Goal: Information Seeking & Learning: Learn about a topic

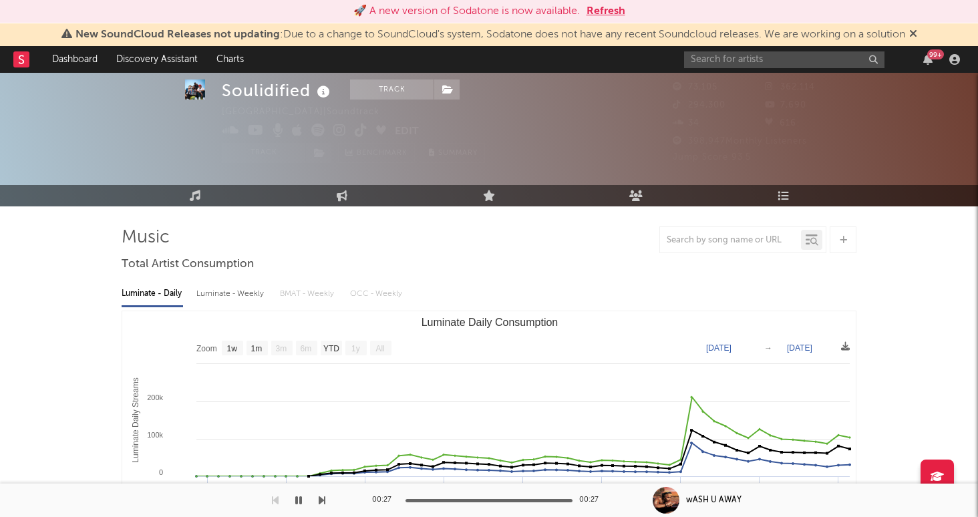
select select "1w"
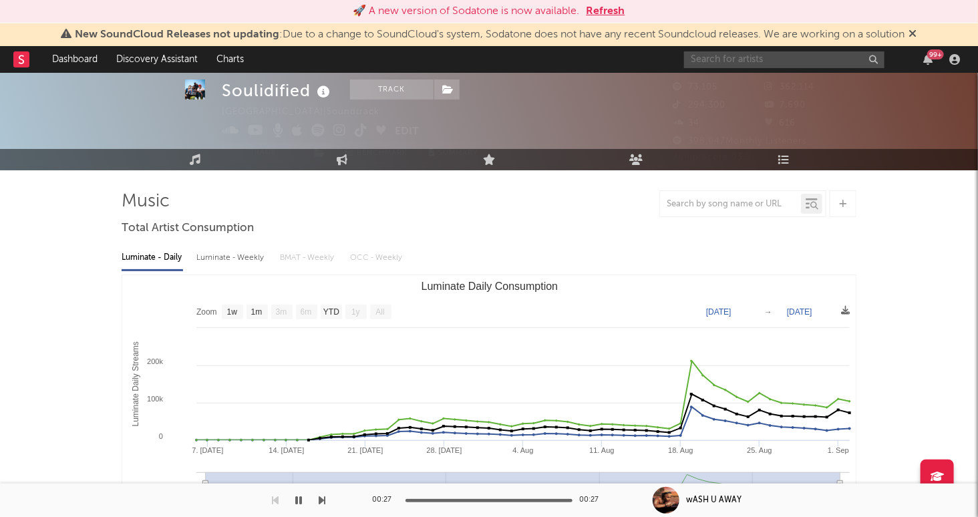
click at [755, 64] on input "text" at bounding box center [784, 59] width 200 height 17
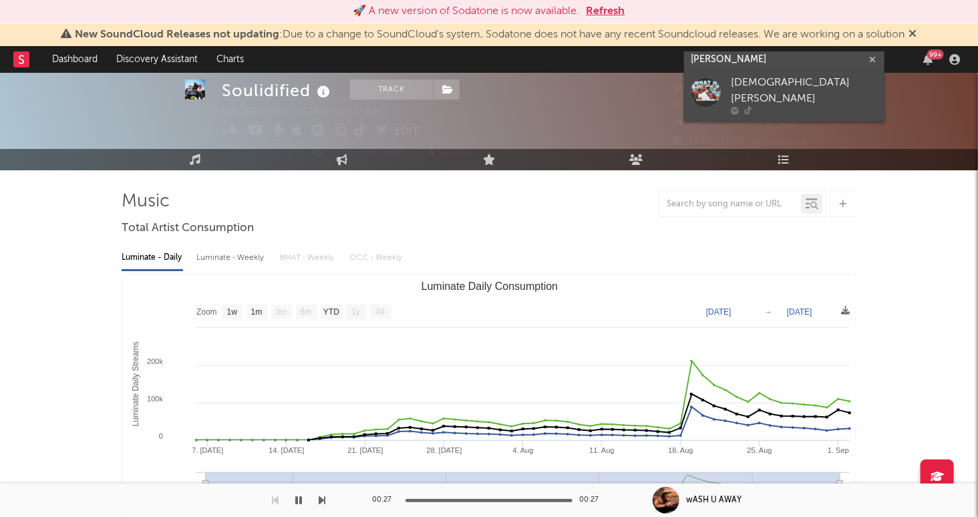
type input "[PERSON_NAME]"
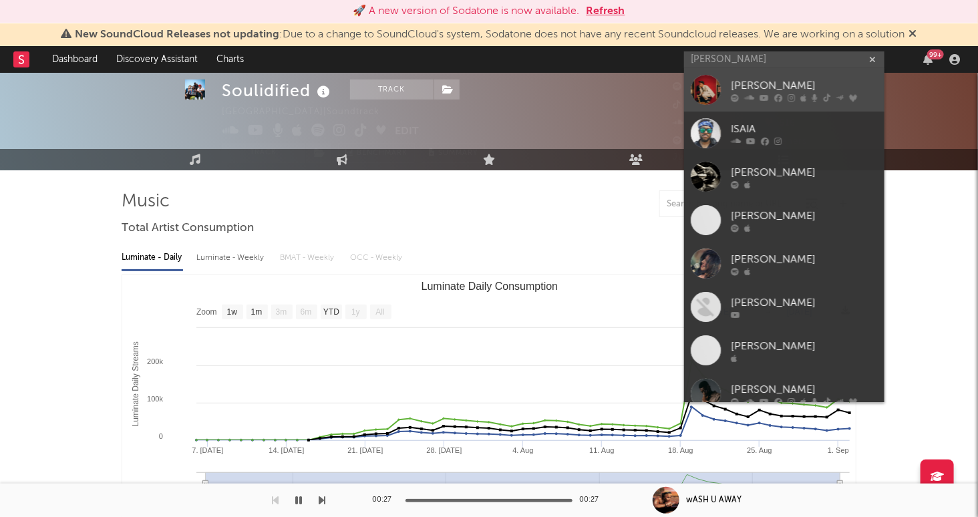
click at [790, 88] on div "[PERSON_NAME]" at bounding box center [804, 86] width 147 height 16
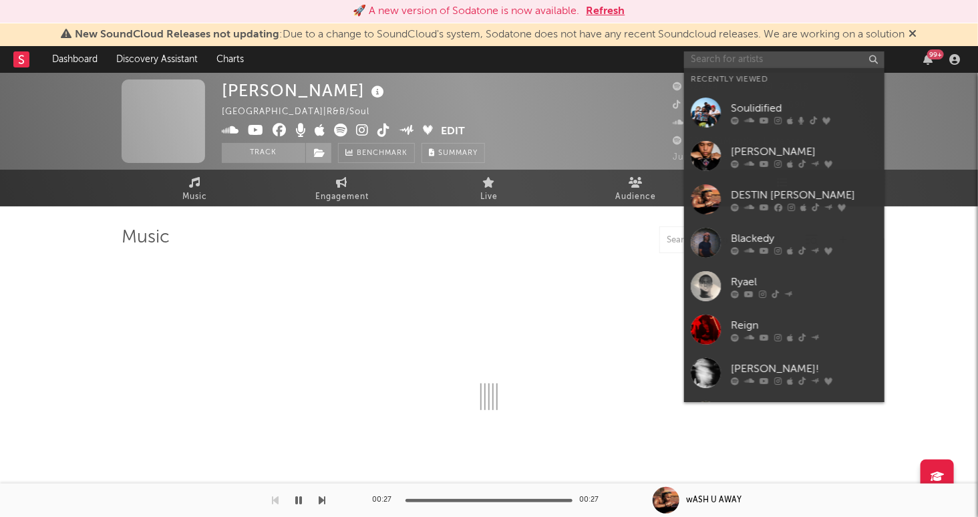
click at [774, 53] on input "text" at bounding box center [784, 59] width 200 height 17
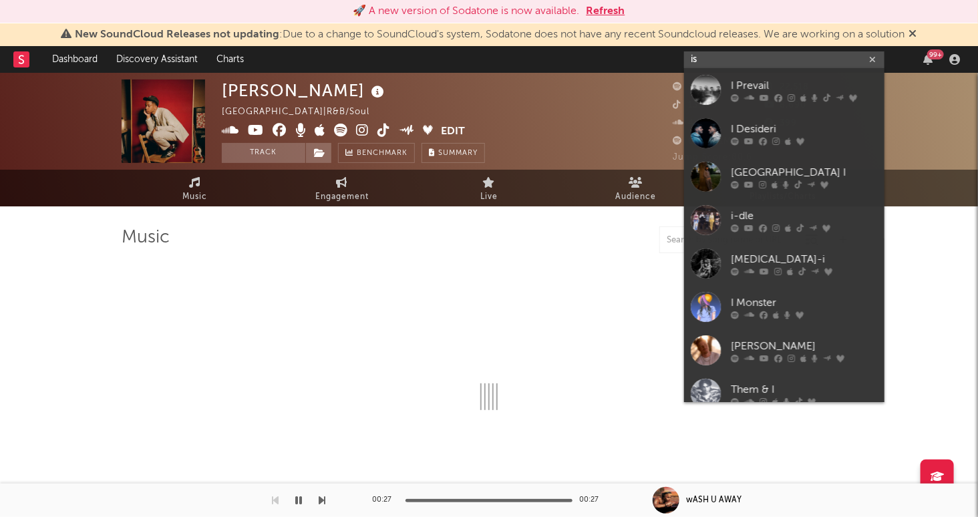
type input "isa"
select select "6m"
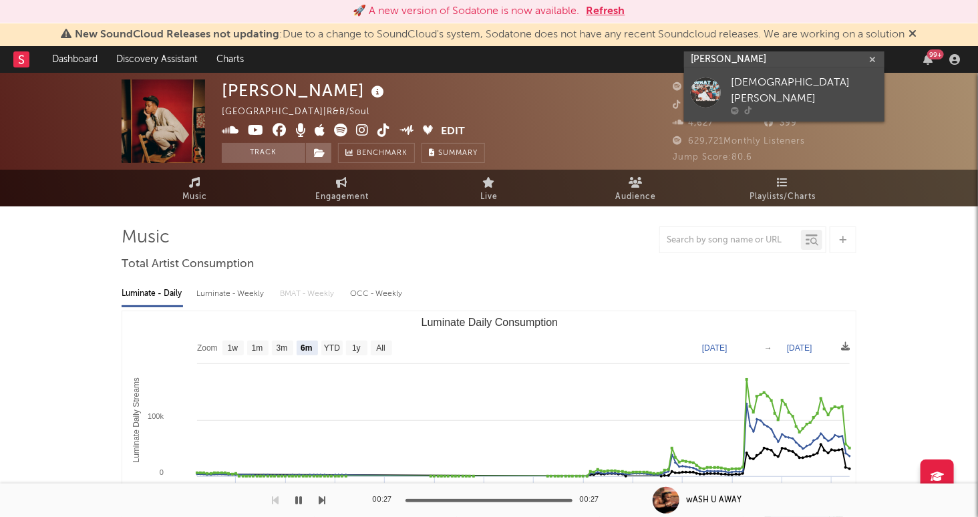
type input "[PERSON_NAME]"
click at [776, 84] on div "[DEMOGRAPHIC_DATA][PERSON_NAME]" at bounding box center [804, 91] width 147 height 32
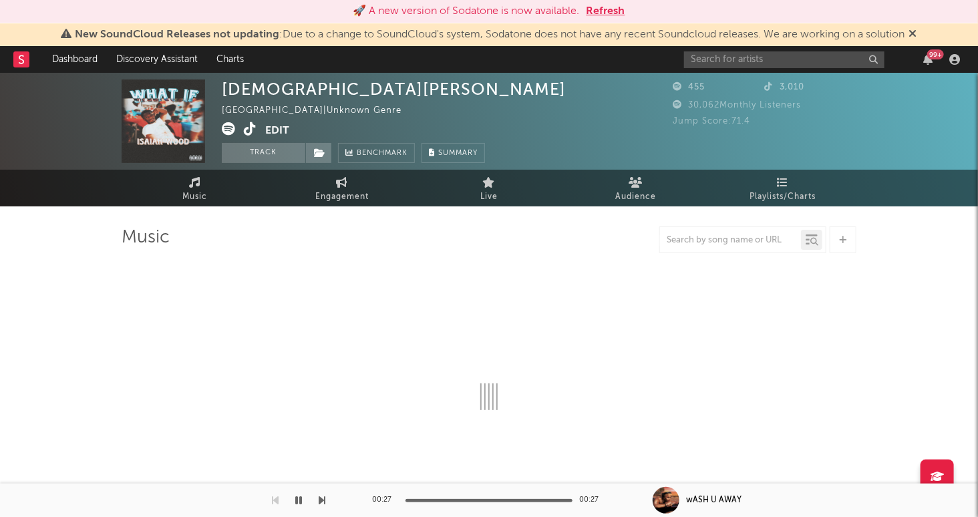
select select "1w"
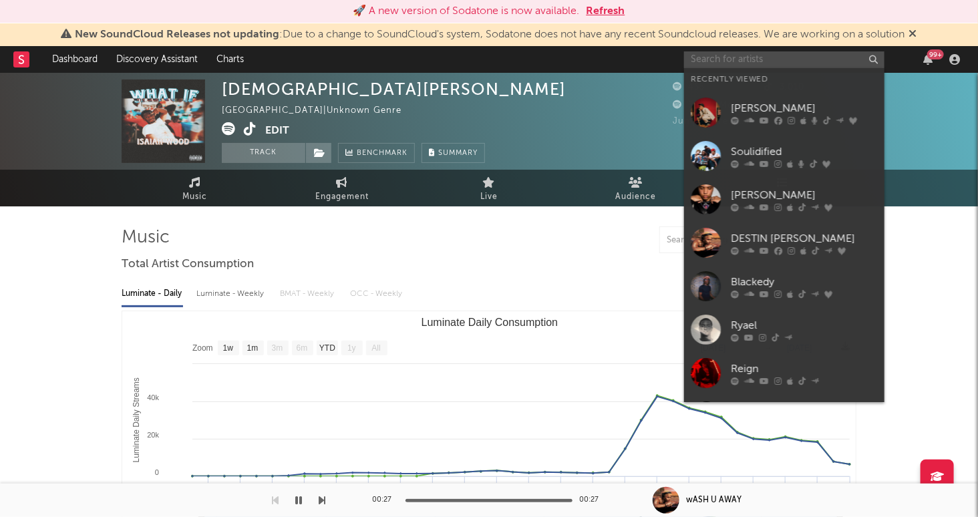
click at [753, 60] on input "text" at bounding box center [784, 59] width 200 height 17
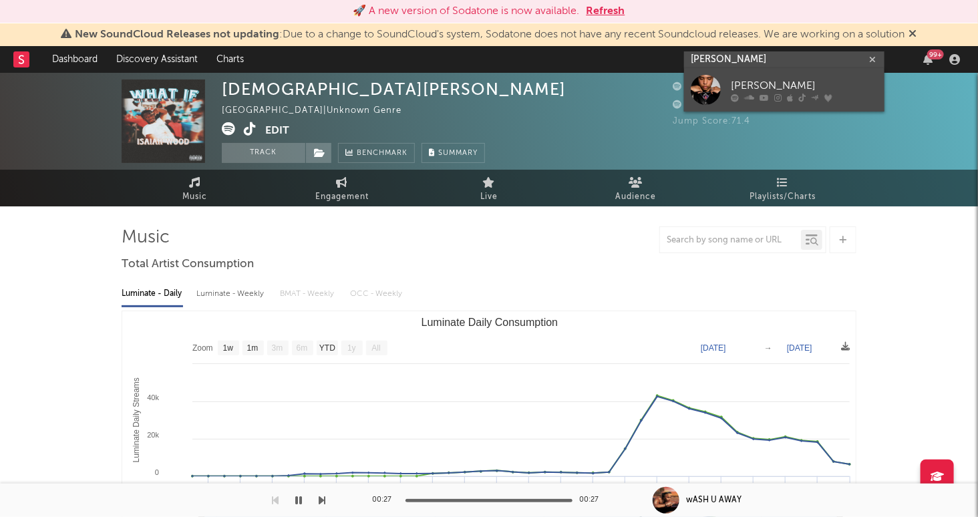
type input "[PERSON_NAME]"
click at [789, 80] on div "[PERSON_NAME]" at bounding box center [804, 86] width 147 height 16
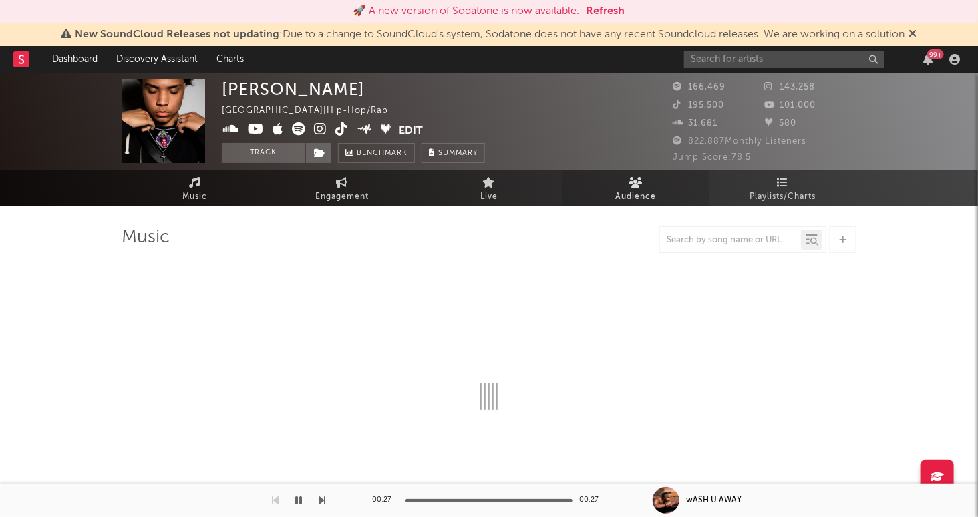
select select "6m"
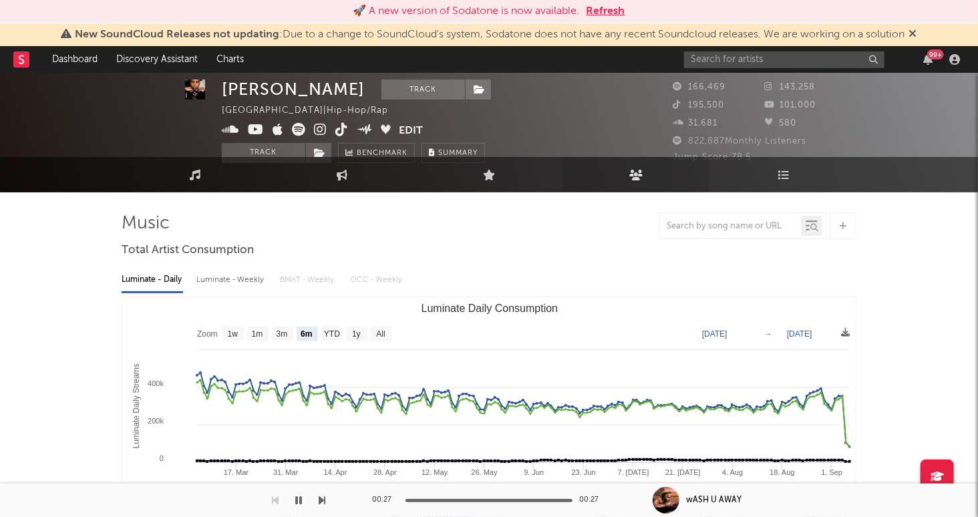
scroll to position [44, 0]
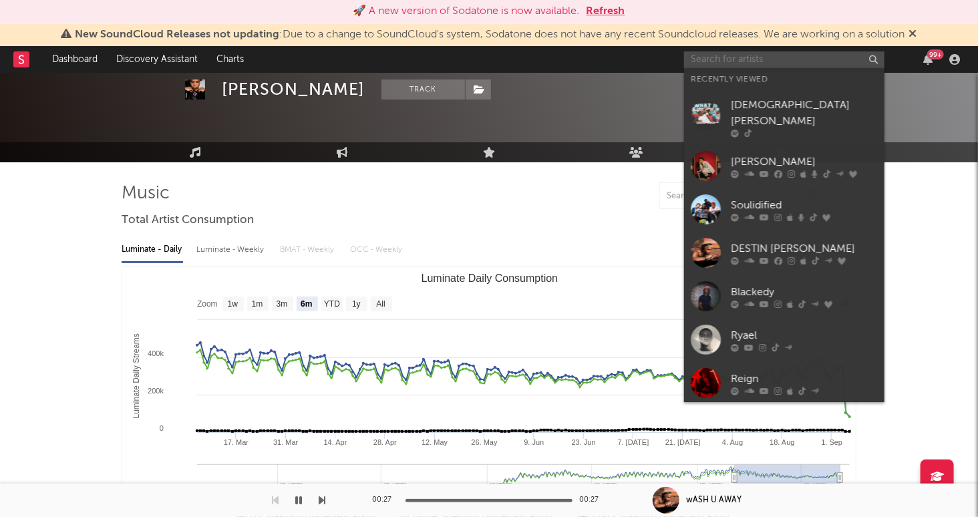
click at [819, 53] on input "text" at bounding box center [784, 59] width 200 height 17
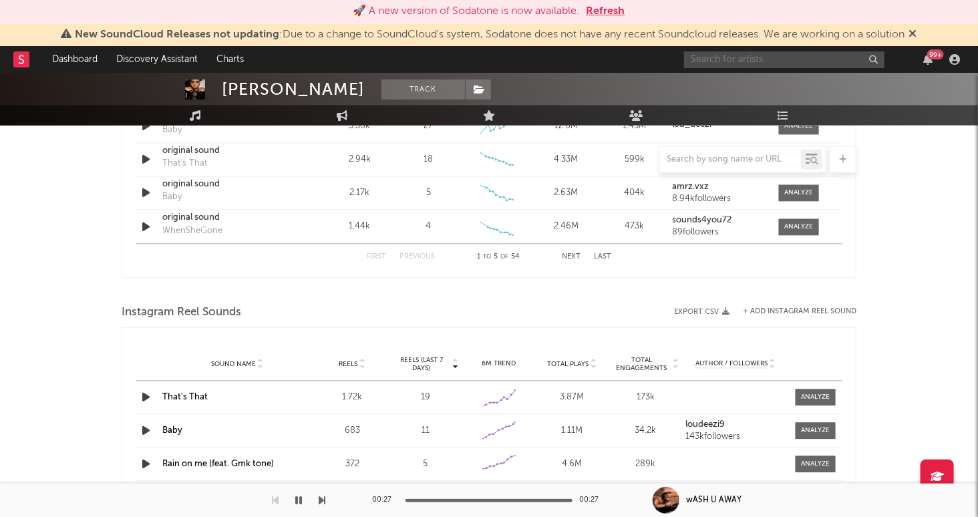
scroll to position [1076, 0]
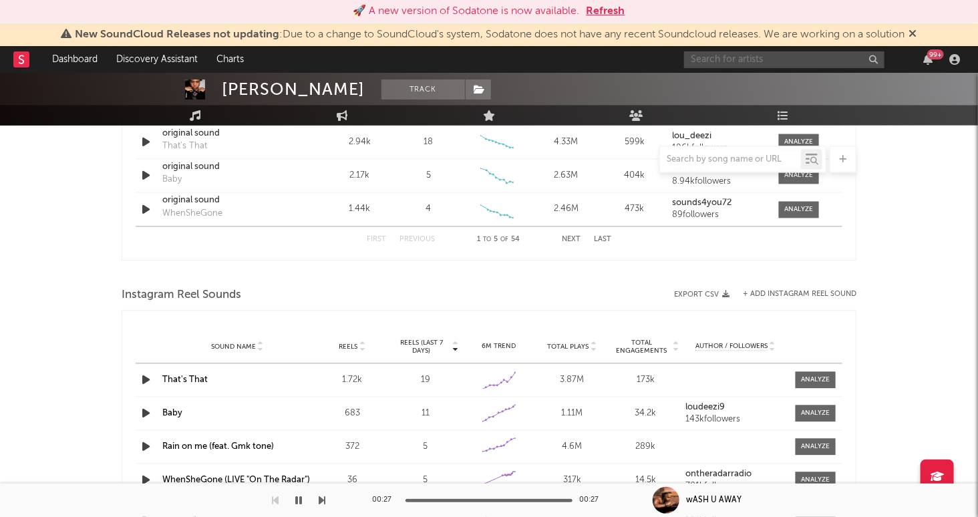
click at [146, 380] on icon "button" at bounding box center [146, 380] width 14 height 17
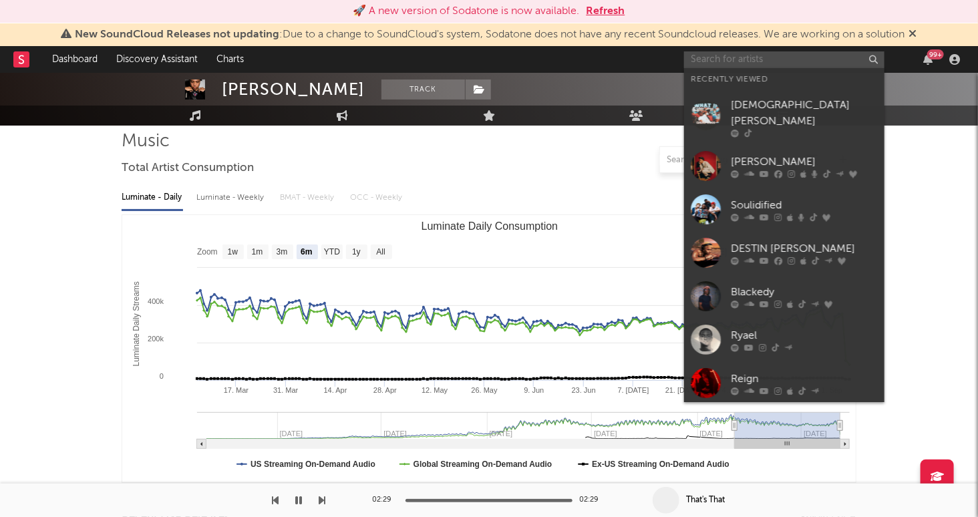
scroll to position [0, 0]
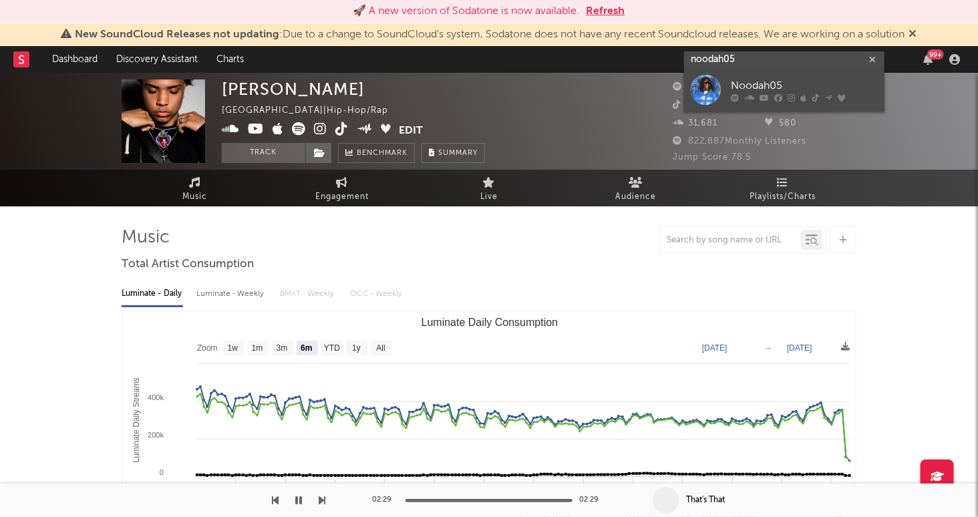
type input "noodah05"
click at [825, 86] on div "Noodah05" at bounding box center [804, 86] width 147 height 16
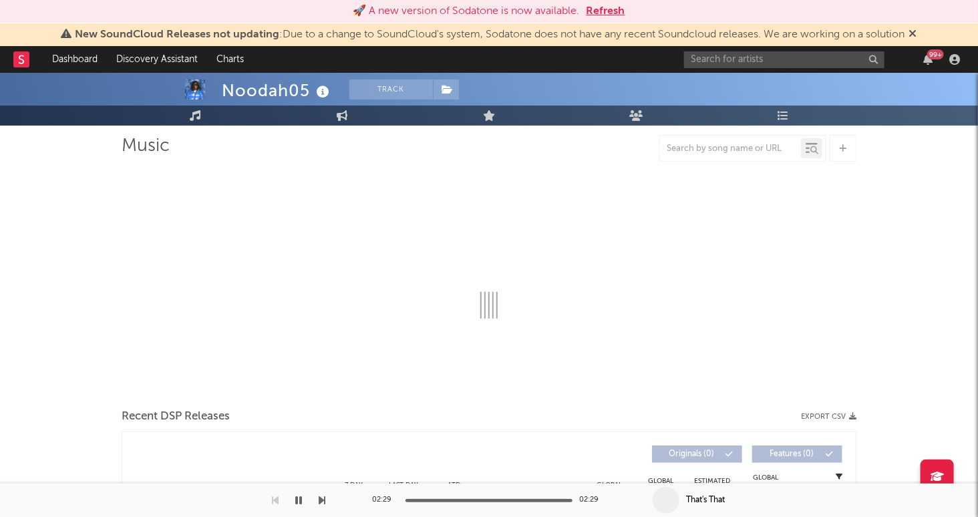
scroll to position [107, 0]
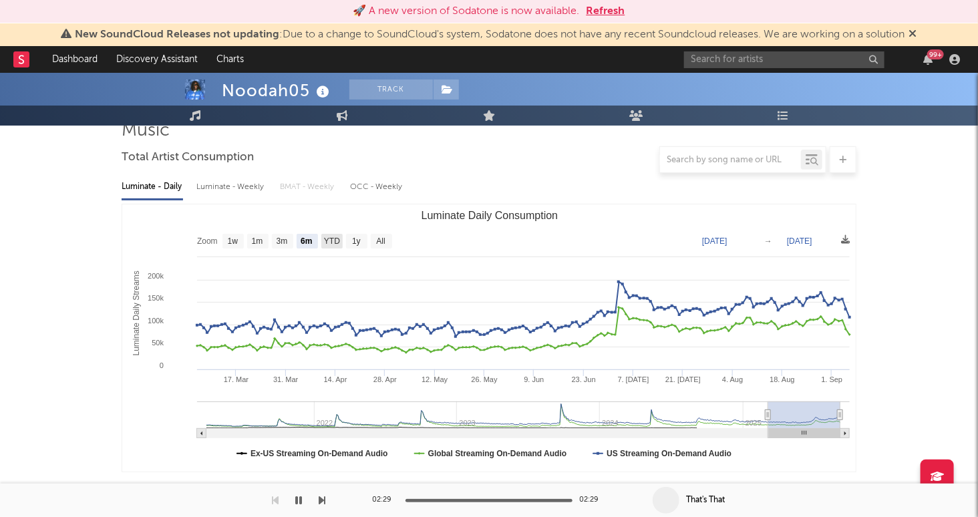
click at [335, 242] on text "YTD" at bounding box center [332, 241] width 16 height 9
select select "YTD"
type input "[DATE]"
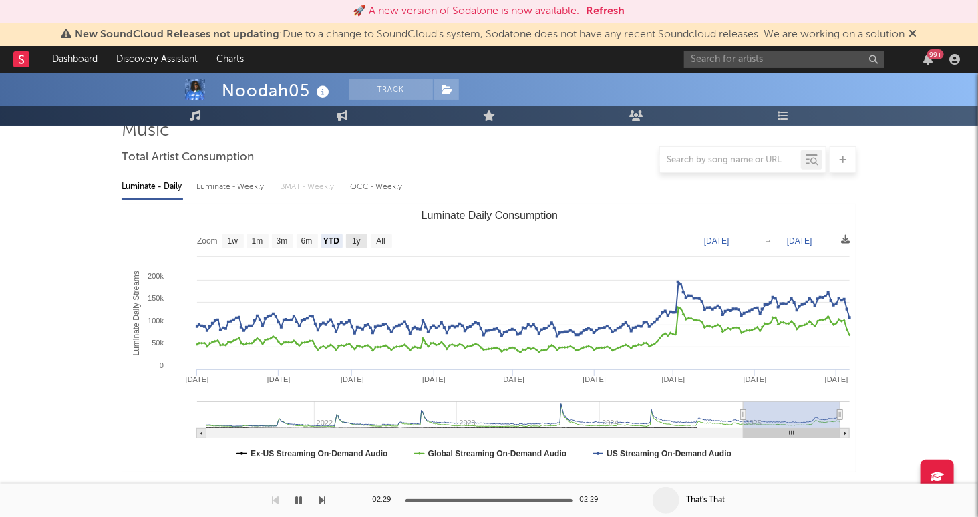
click at [361, 240] on rect "Luminate Daily Consumption" at bounding box center [356, 241] width 21 height 15
select select "1y"
type input "[DATE]"
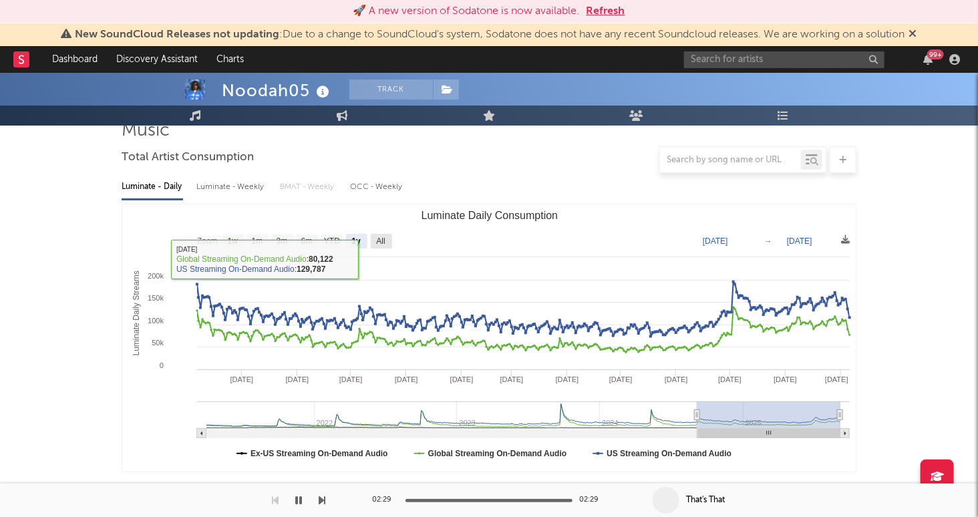
click at [382, 241] on text "All" at bounding box center [380, 241] width 9 height 9
select select "All"
type input "[DATE]"
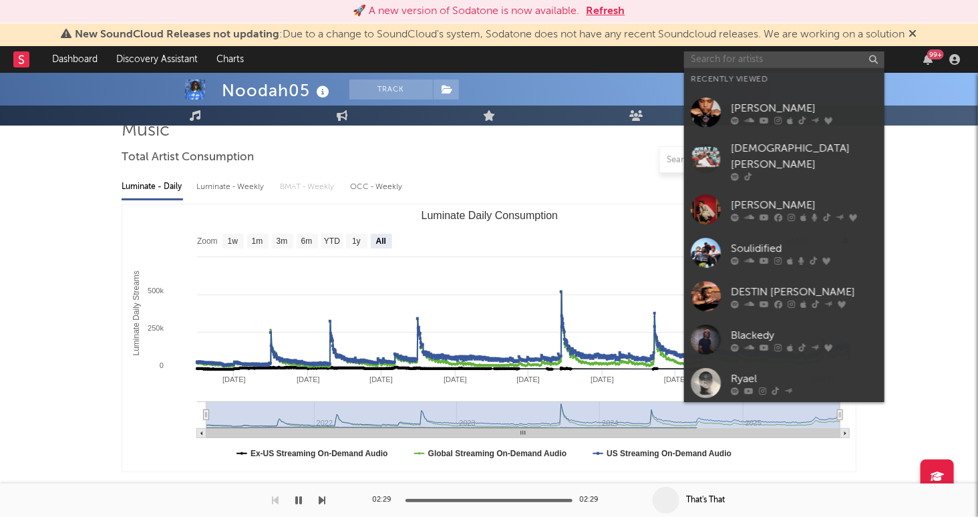
click at [742, 57] on input "text" at bounding box center [784, 59] width 200 height 17
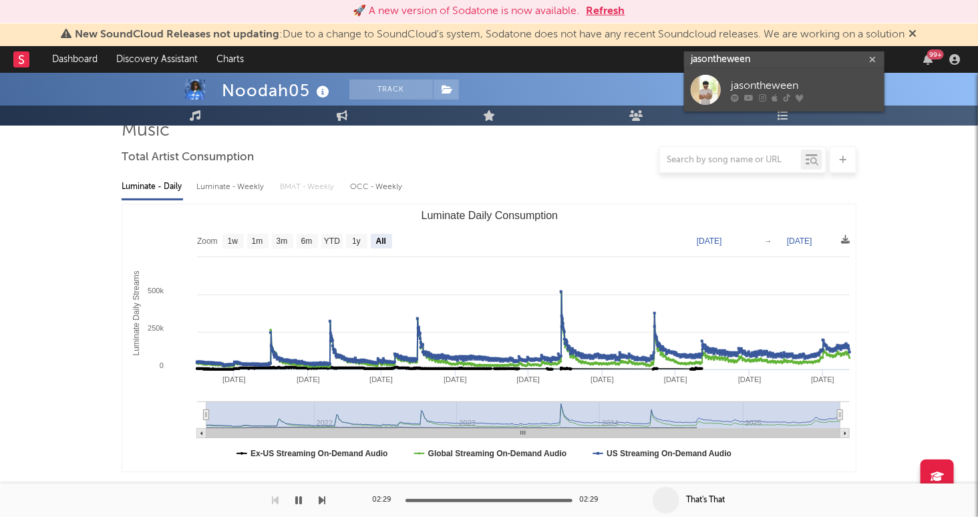
type input "jasontheween"
click at [828, 99] on div at bounding box center [804, 98] width 147 height 8
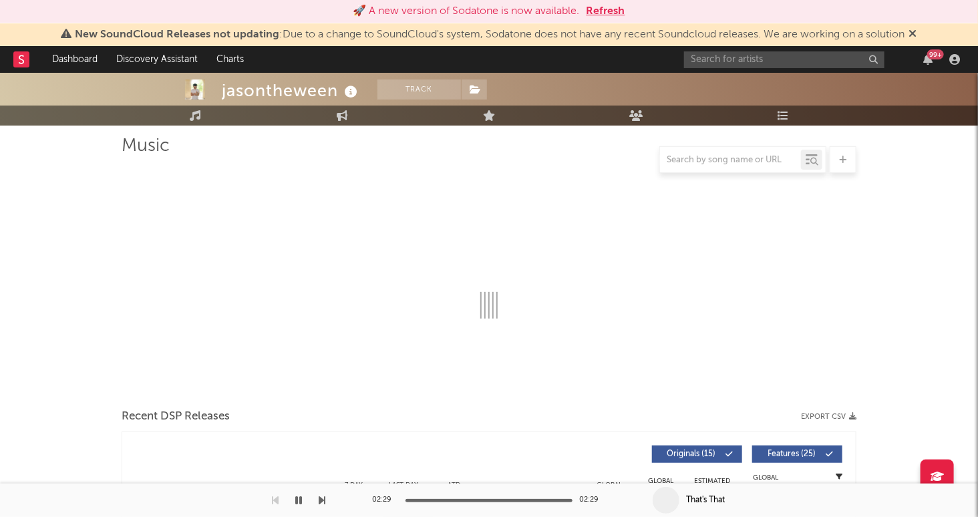
scroll to position [95, 0]
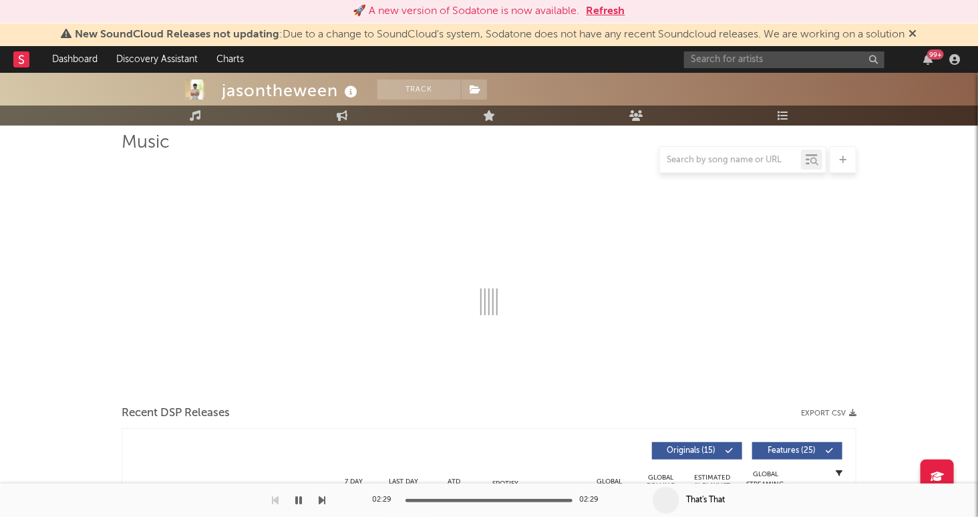
select select "6m"
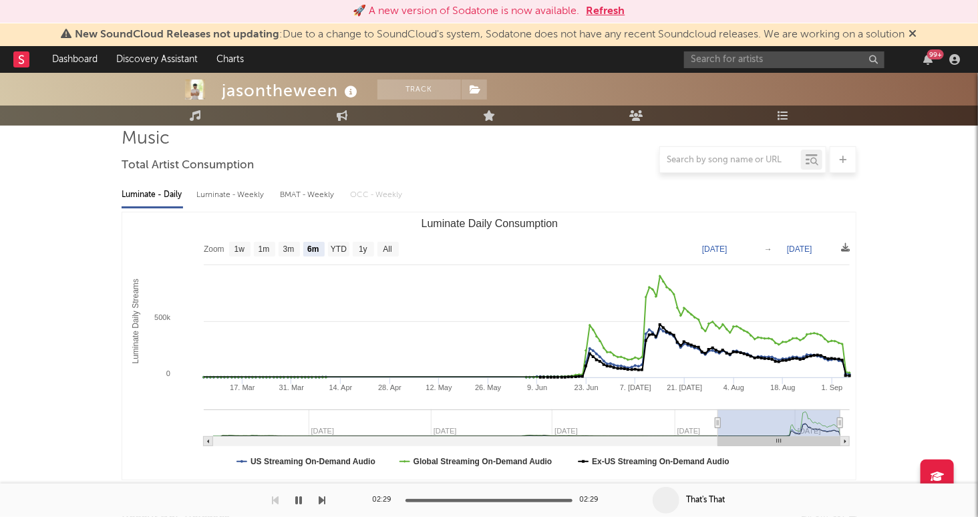
scroll to position [114, 0]
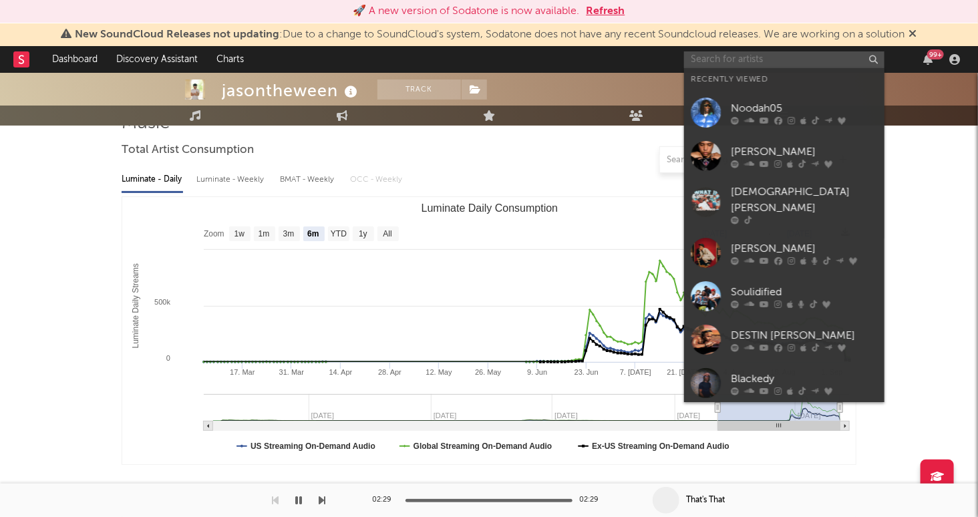
click at [818, 61] on input "text" at bounding box center [784, 59] width 200 height 17
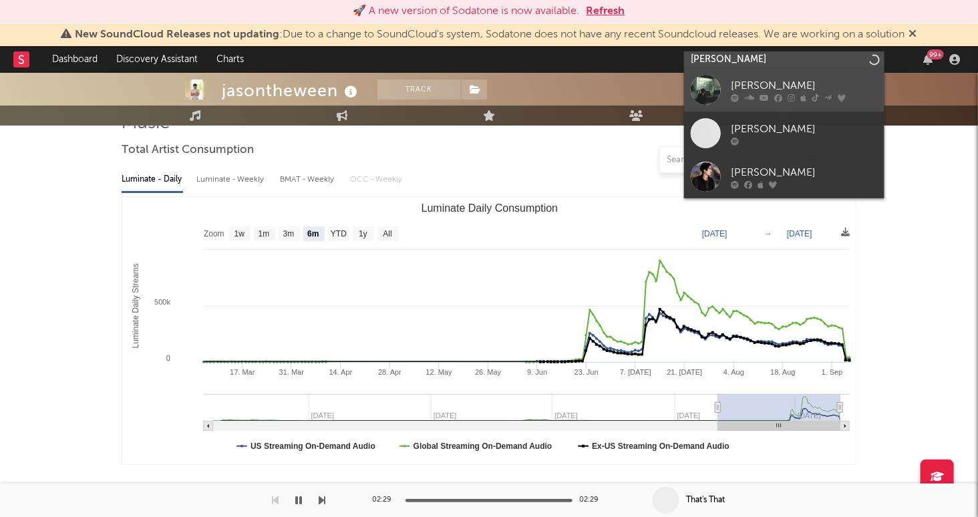
type input "[PERSON_NAME]"
click at [856, 76] on link "[PERSON_NAME]" at bounding box center [784, 89] width 200 height 43
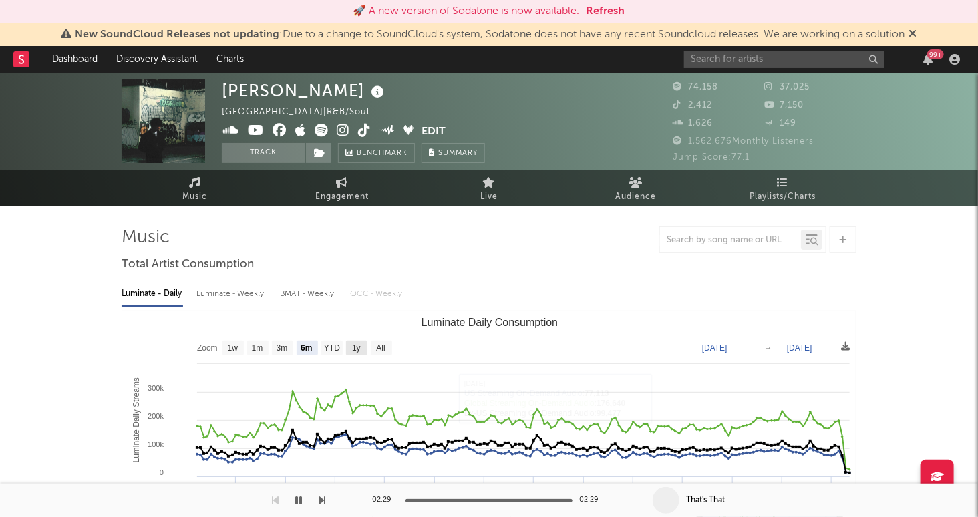
click at [359, 347] on text "1y" at bounding box center [356, 348] width 9 height 9
select select "1y"
type input "[DATE]"
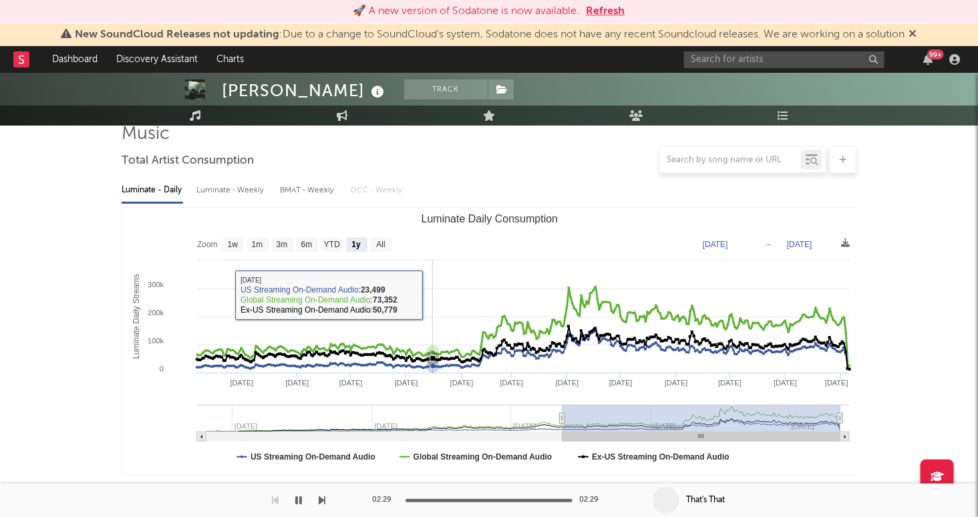
scroll to position [100, 0]
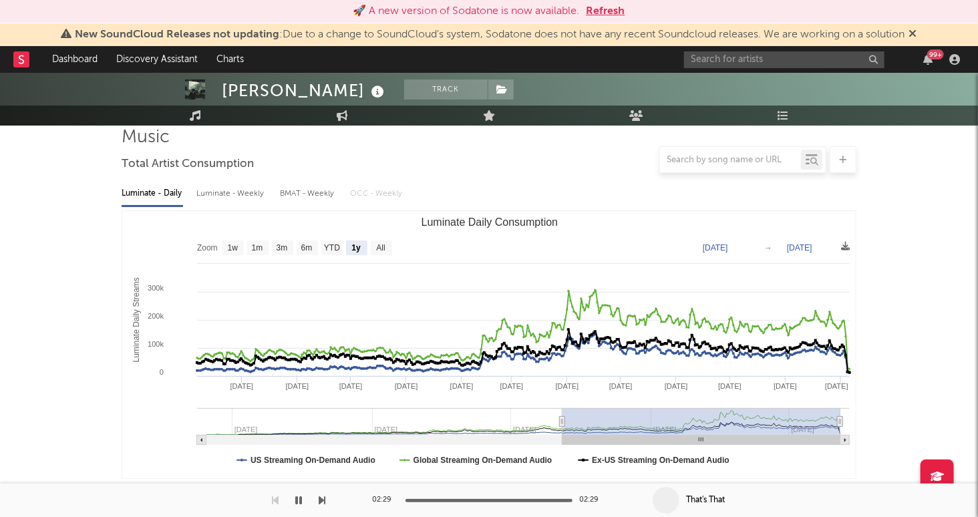
click at [735, 68] on div "99 +" at bounding box center [824, 59] width 281 height 27
click at [730, 62] on input "text" at bounding box center [784, 59] width 200 height 17
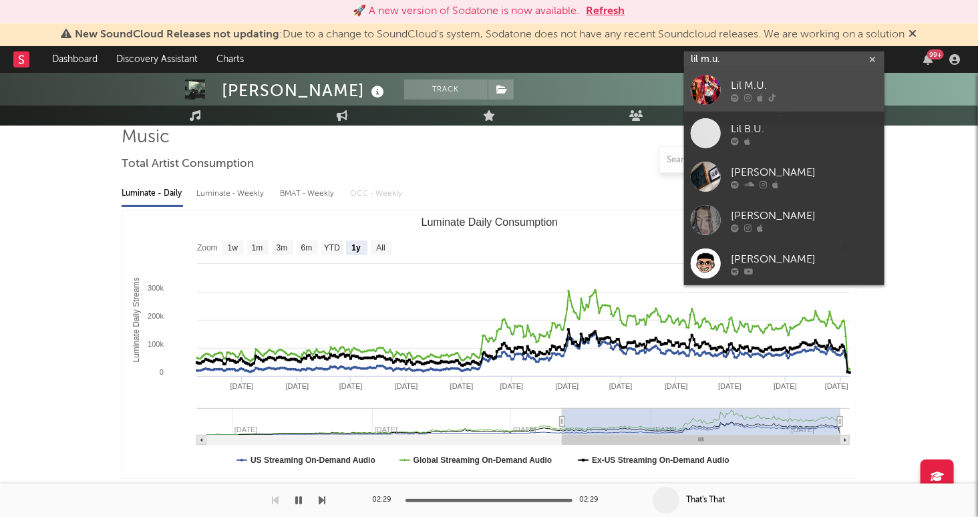
type input "lil m.u."
click at [818, 79] on div "Lil M.U." at bounding box center [804, 86] width 147 height 16
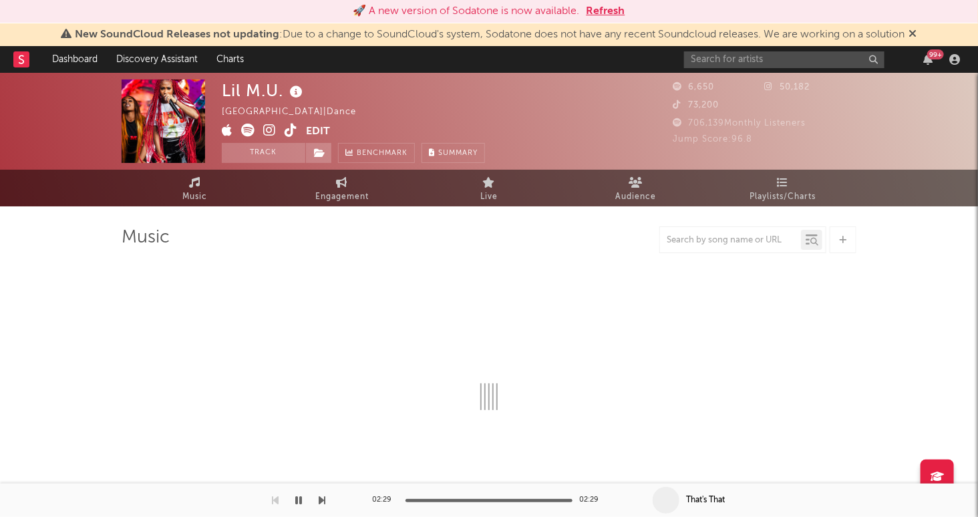
select select "1w"
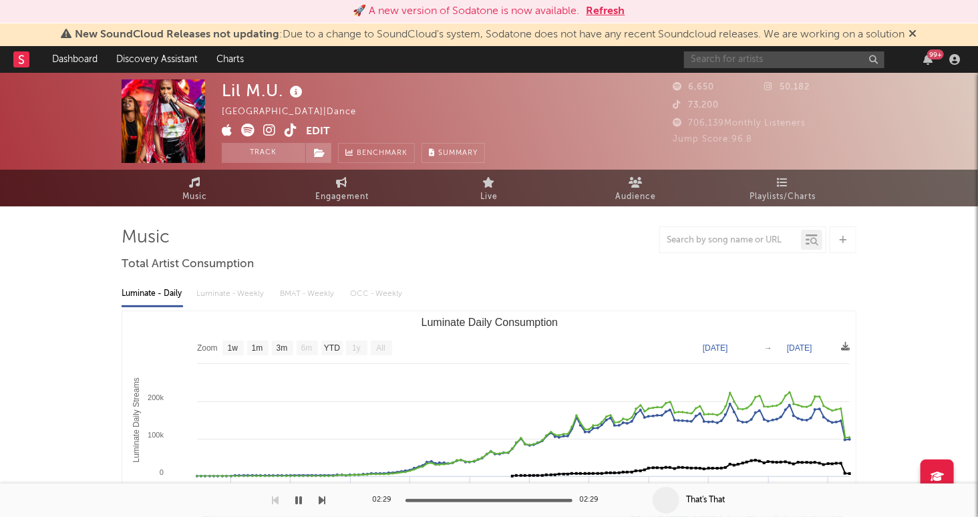
click at [769, 57] on input "text" at bounding box center [784, 59] width 200 height 17
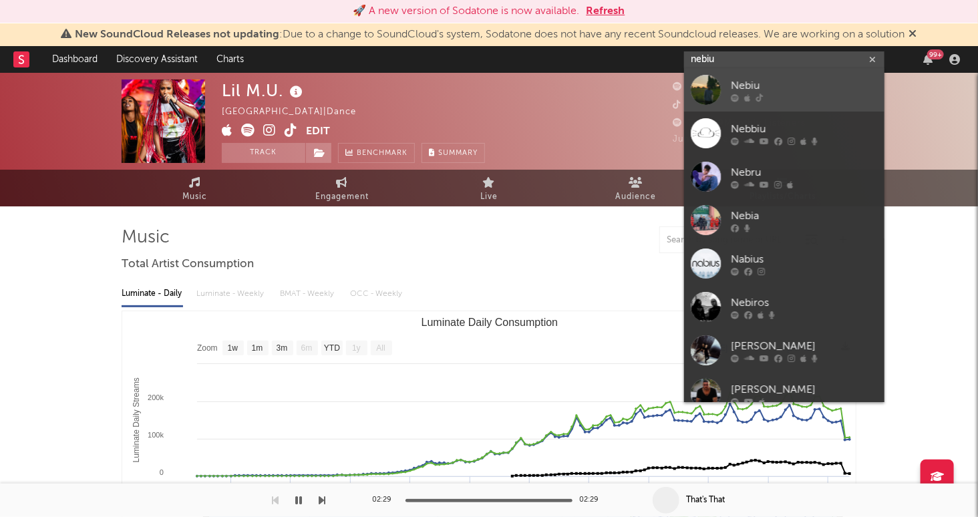
type input "nebiu"
click at [804, 78] on div "Nebiu" at bounding box center [804, 86] width 147 height 16
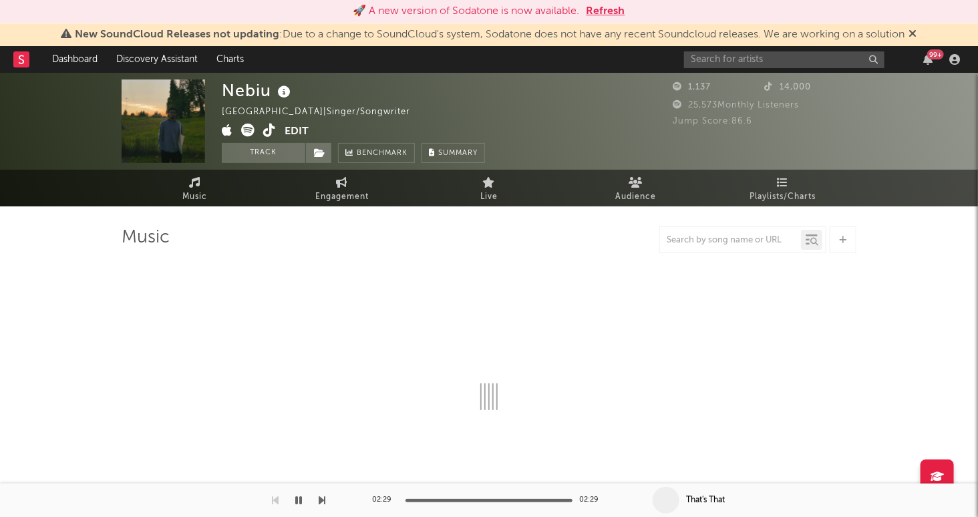
select select "1w"
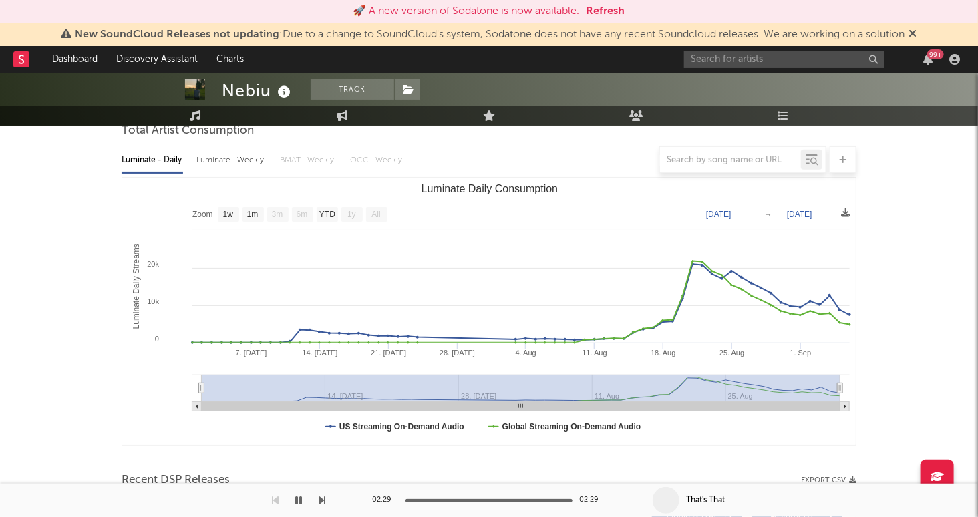
scroll to position [151, 0]
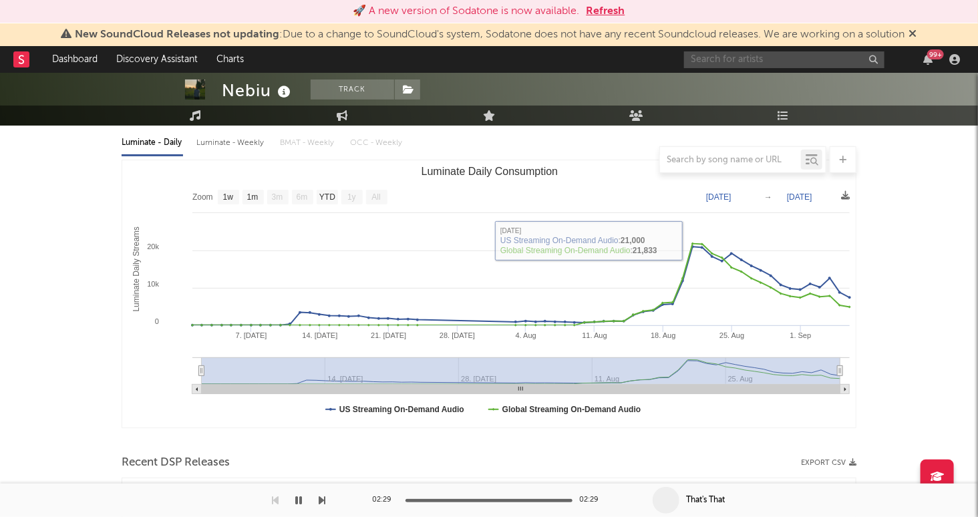
click at [757, 53] on input "text" at bounding box center [784, 59] width 200 height 17
click at [768, 61] on input "ryael" at bounding box center [784, 59] width 200 height 17
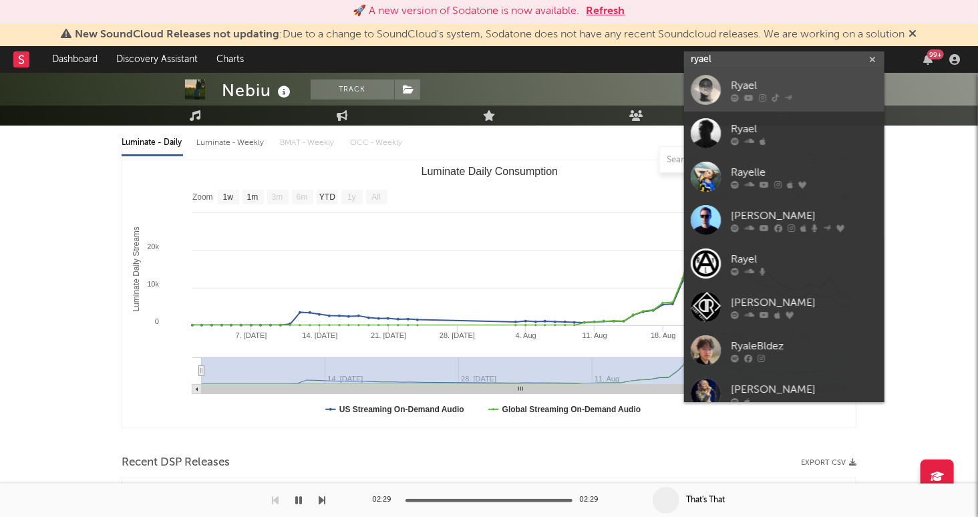
type input "ryael"
click at [794, 78] on div "Ryael" at bounding box center [804, 86] width 147 height 16
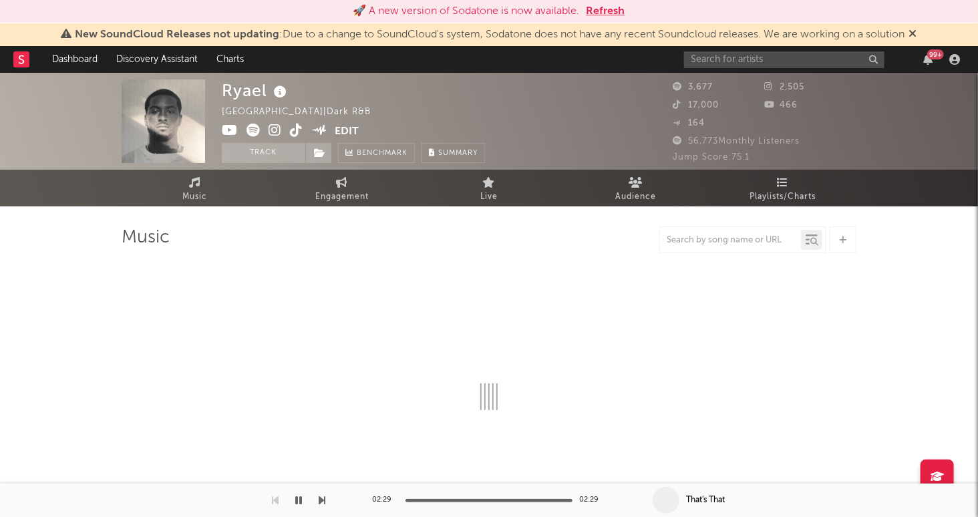
select select "1w"
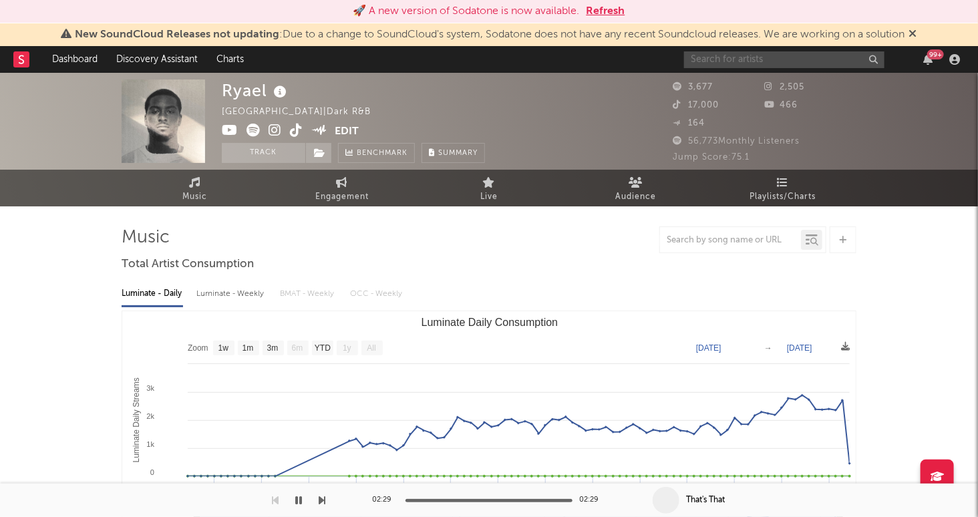
click at [721, 61] on input "text" at bounding box center [784, 59] width 200 height 17
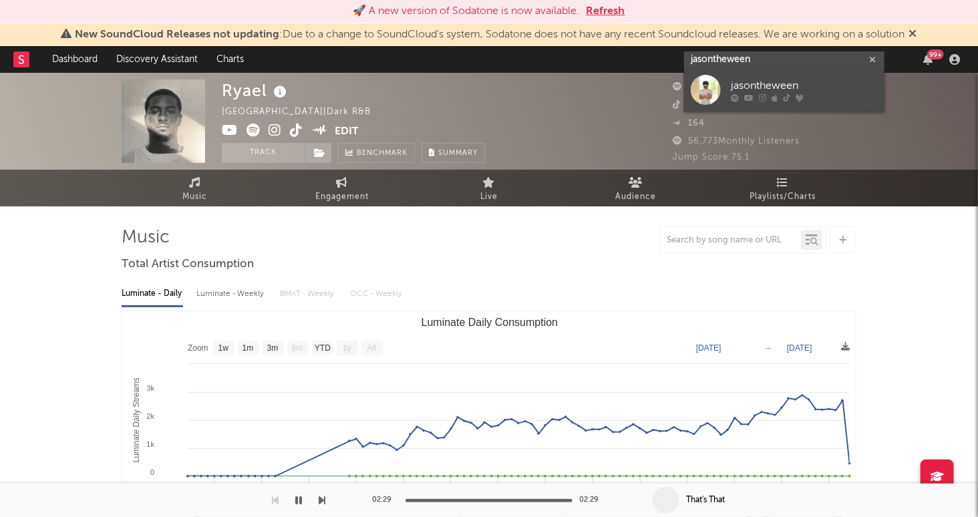
type input "jasontheween"
click at [826, 84] on div "jasontheween" at bounding box center [804, 86] width 147 height 16
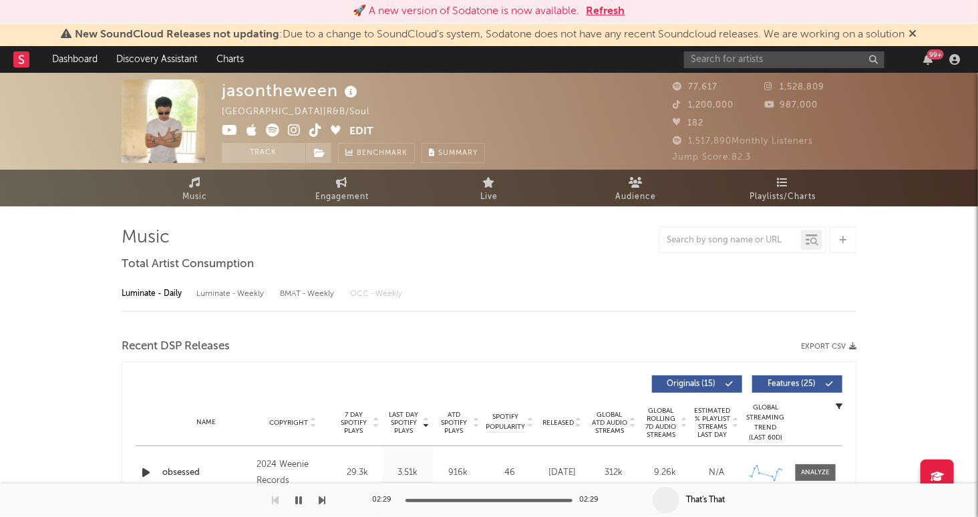
select select "6m"
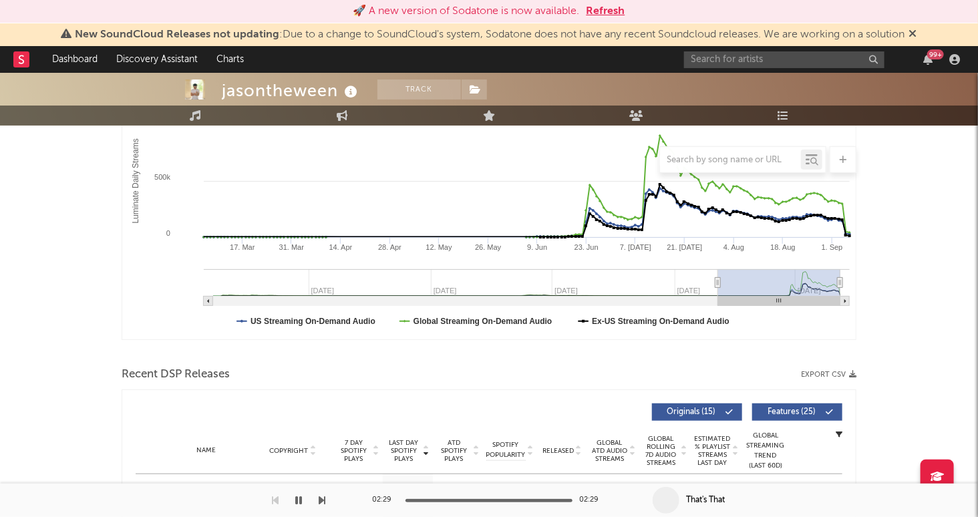
scroll to position [248, 0]
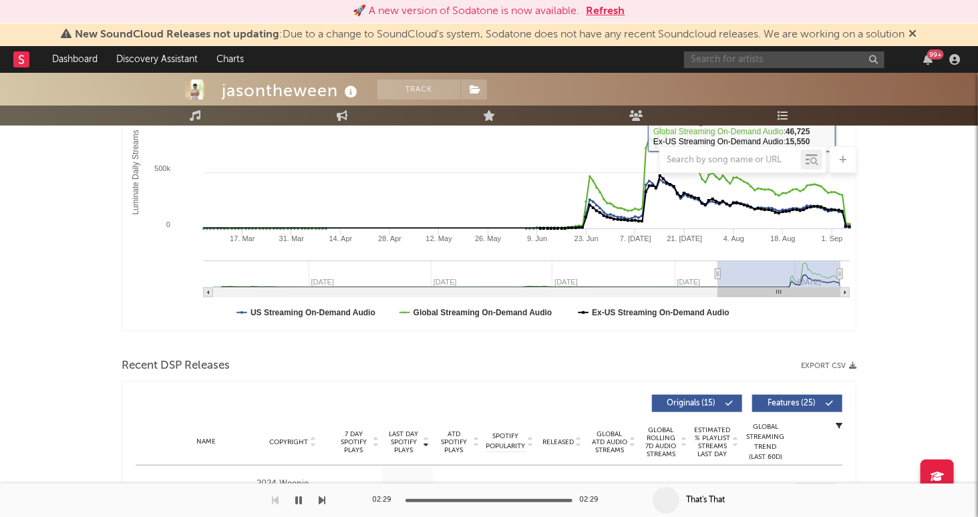
click at [792, 59] on input "text" at bounding box center [784, 59] width 200 height 17
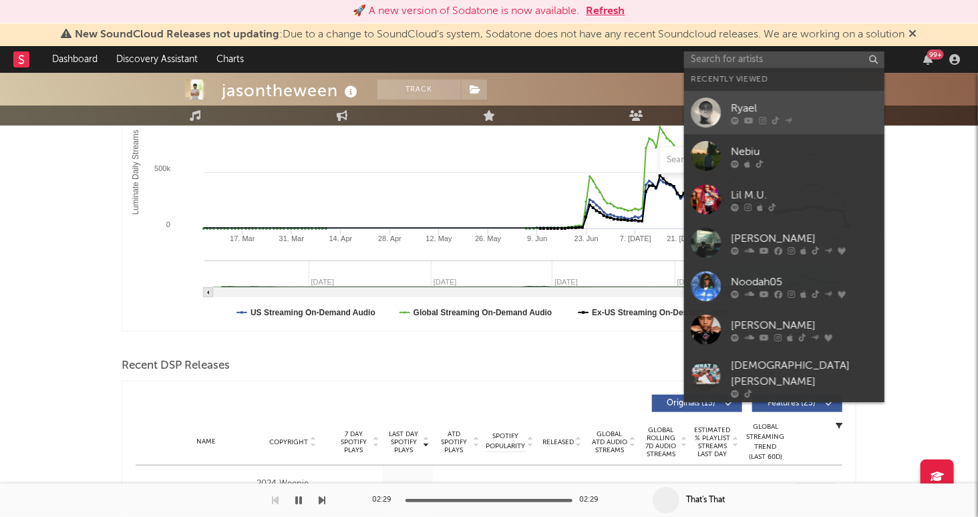
click at [796, 108] on div "Ryael" at bounding box center [804, 109] width 147 height 16
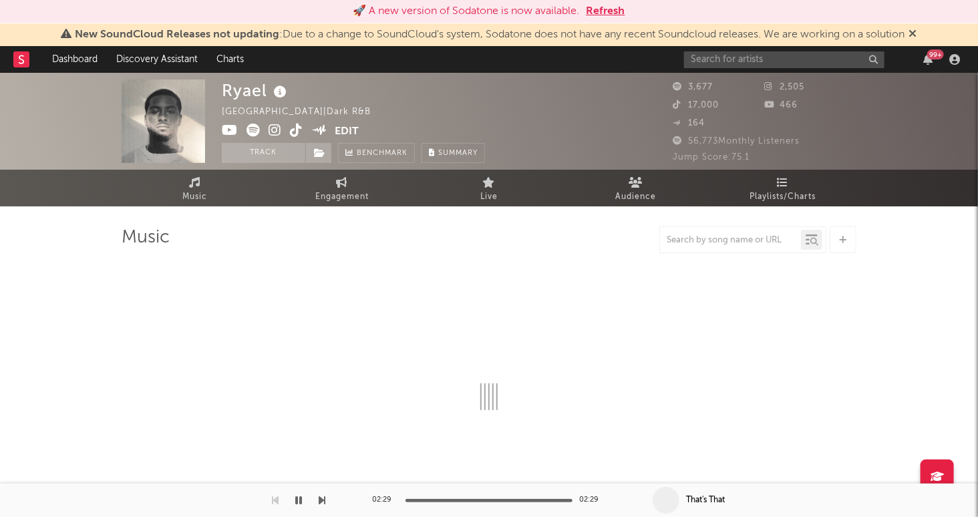
select select "1w"
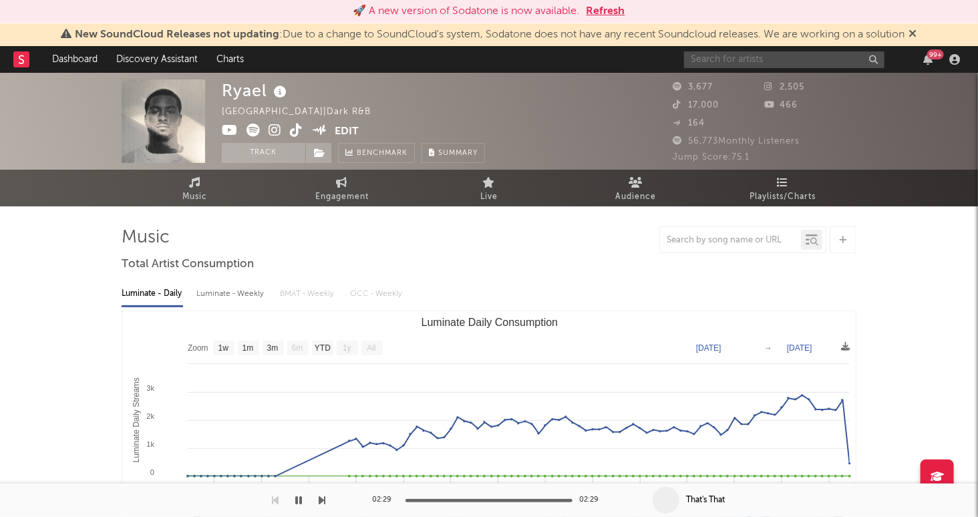
click at [741, 53] on input "text" at bounding box center [784, 59] width 200 height 17
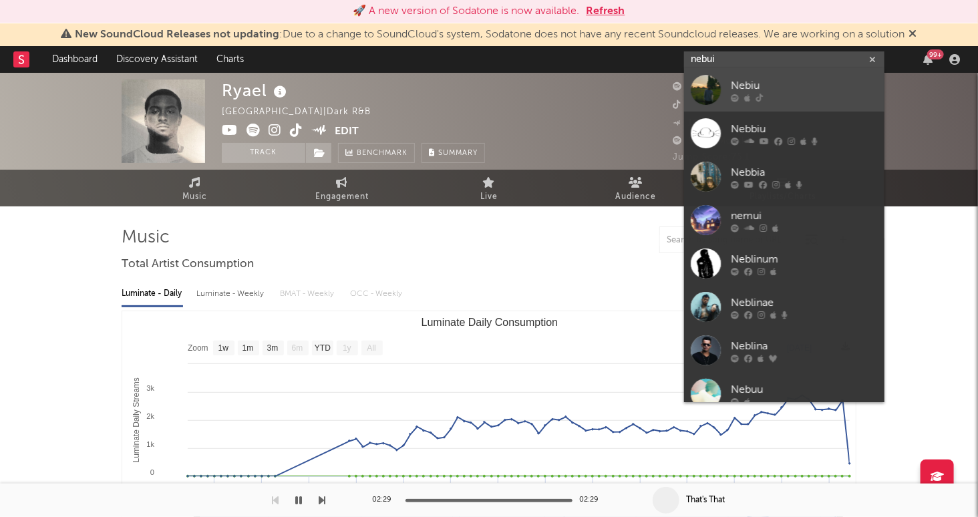
type input "nebui"
click at [812, 88] on div "Nebiu" at bounding box center [804, 86] width 147 height 16
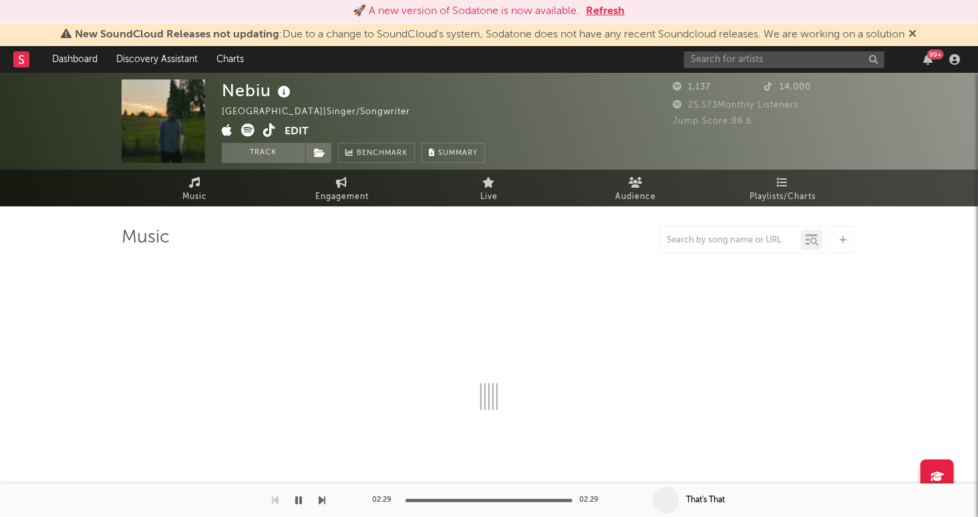
select select "1w"
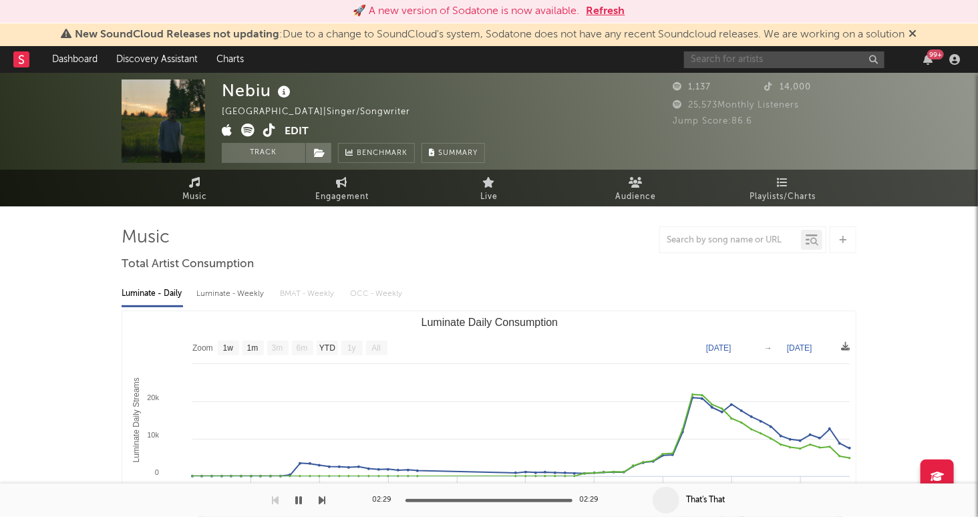
click at [735, 57] on input "text" at bounding box center [784, 59] width 200 height 17
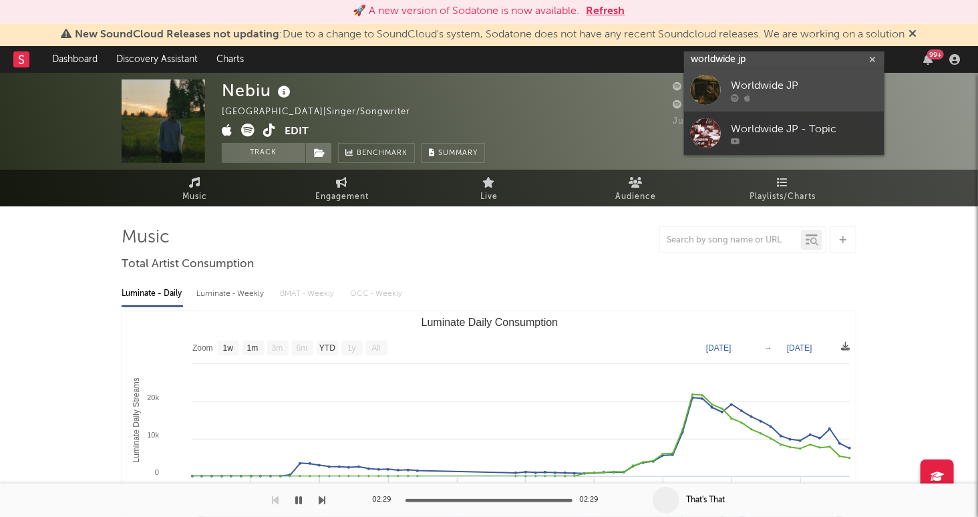
type input "worldwide jp"
click at [842, 82] on div "Worldwide JP" at bounding box center [804, 86] width 147 height 16
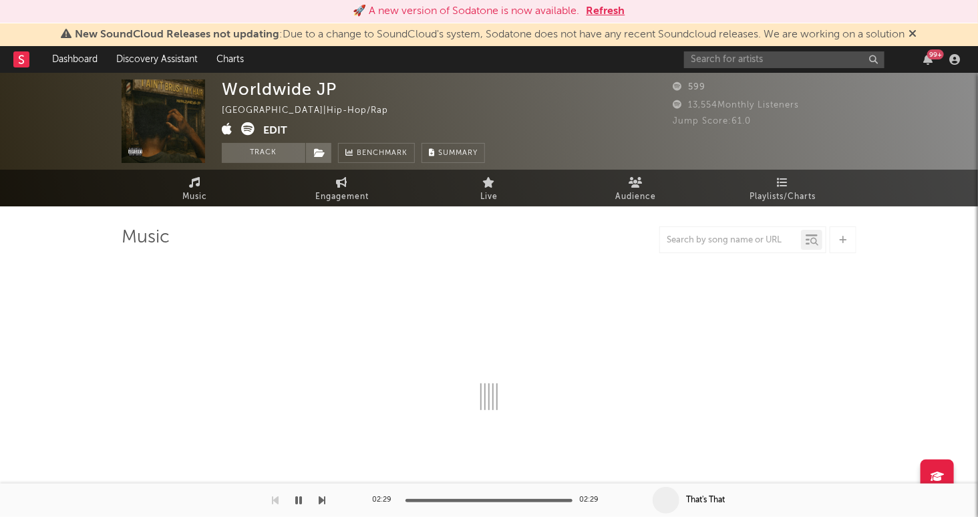
select select "1w"
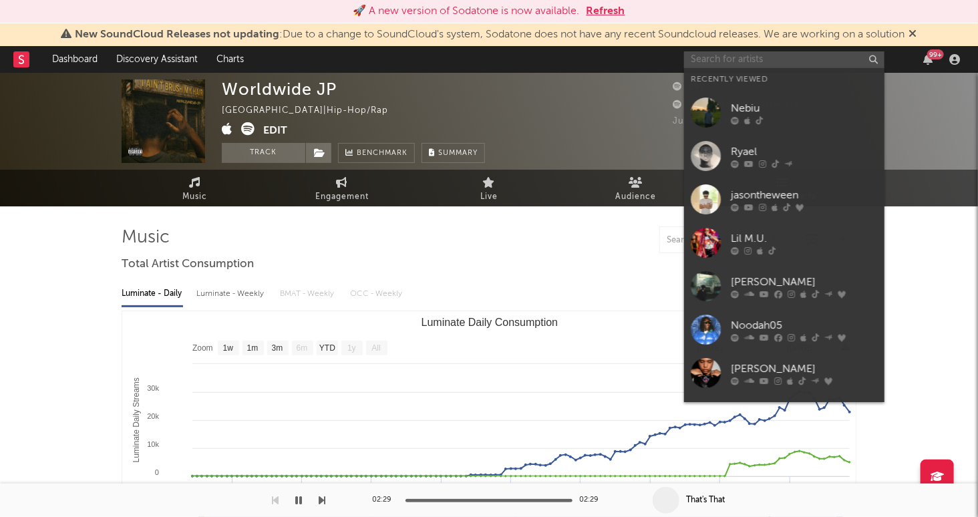
click at [766, 63] on input "text" at bounding box center [784, 59] width 200 height 17
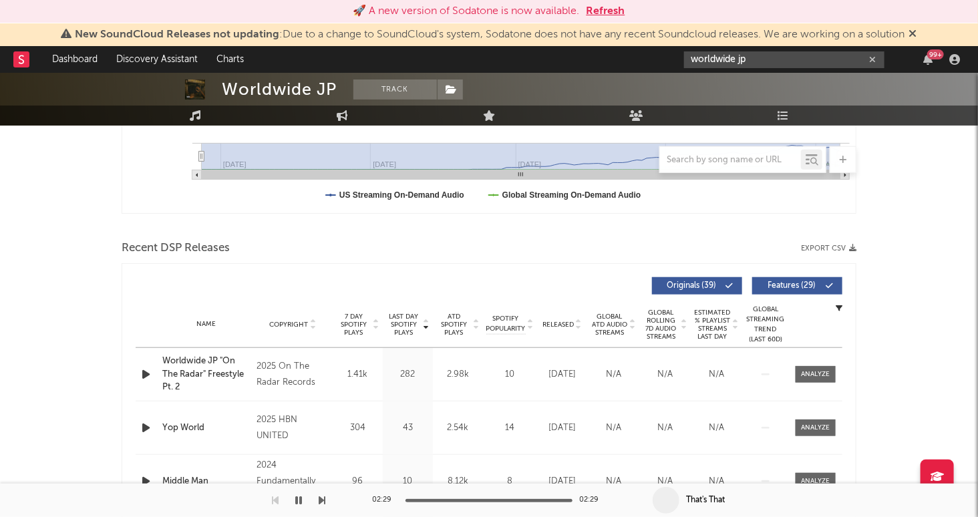
scroll to position [366, 0]
click at [145, 369] on icon "button" at bounding box center [146, 373] width 14 height 17
click at [144, 371] on icon "button" at bounding box center [145, 373] width 13 height 17
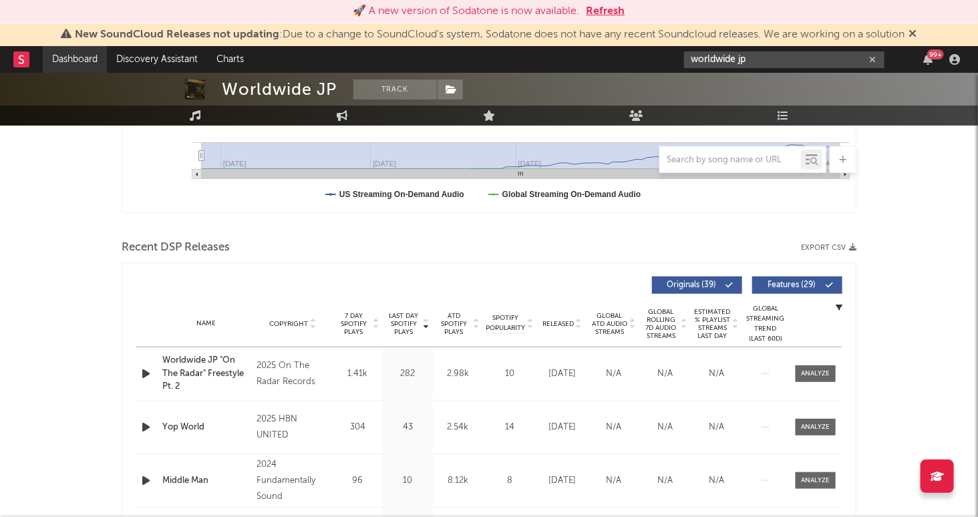
type input "worldwide jp"
click at [91, 67] on link "Dashboard" at bounding box center [75, 59] width 64 height 27
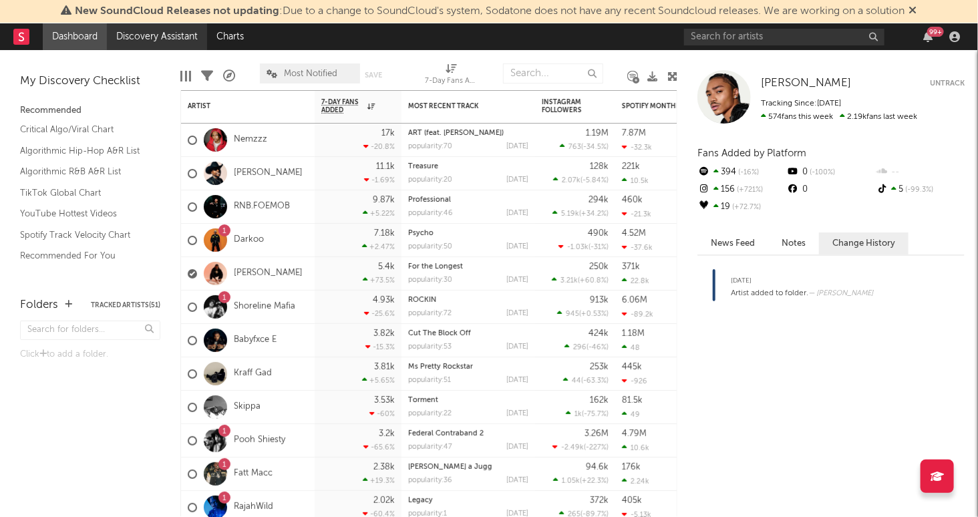
click at [178, 31] on link "Discovery Assistant" at bounding box center [157, 36] width 100 height 27
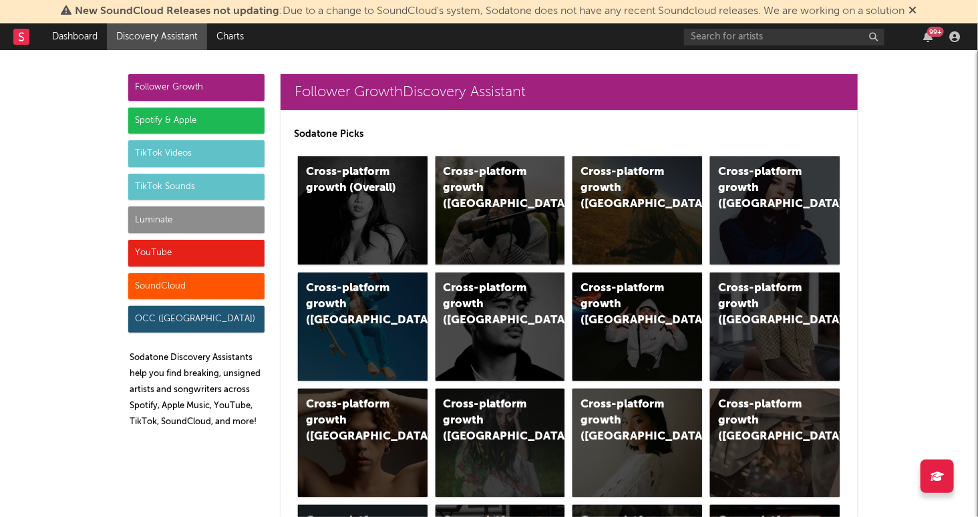
click at [174, 220] on div "Luminate" at bounding box center [196, 219] width 136 height 27
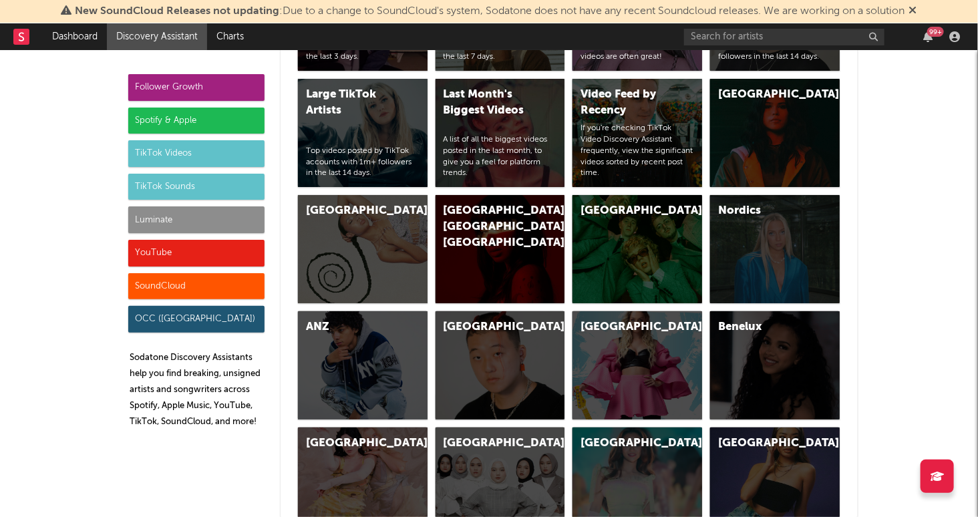
scroll to position [5899, 0]
